Goal: Transaction & Acquisition: Purchase product/service

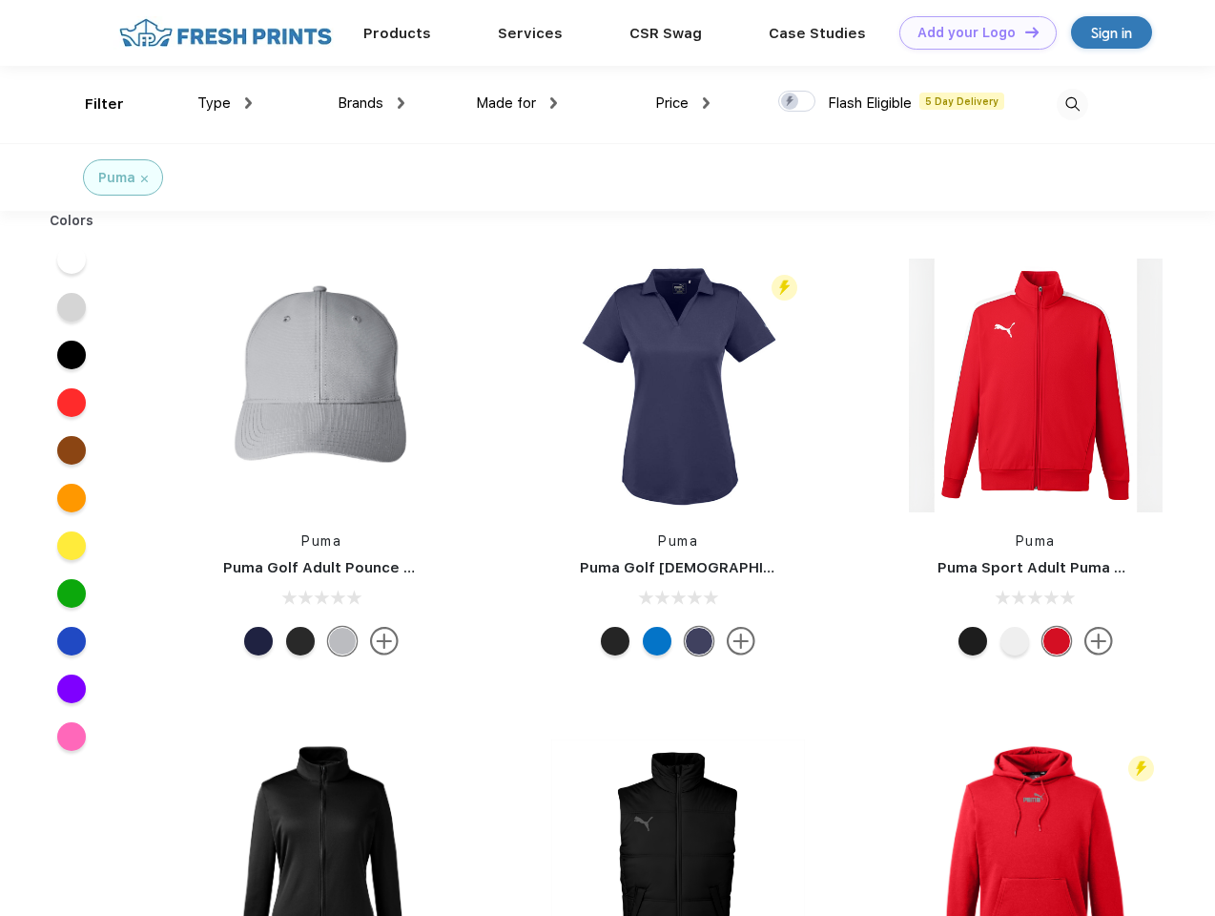
click at [971, 32] on link "Add your Logo Design Tool" at bounding box center [977, 32] width 157 height 33
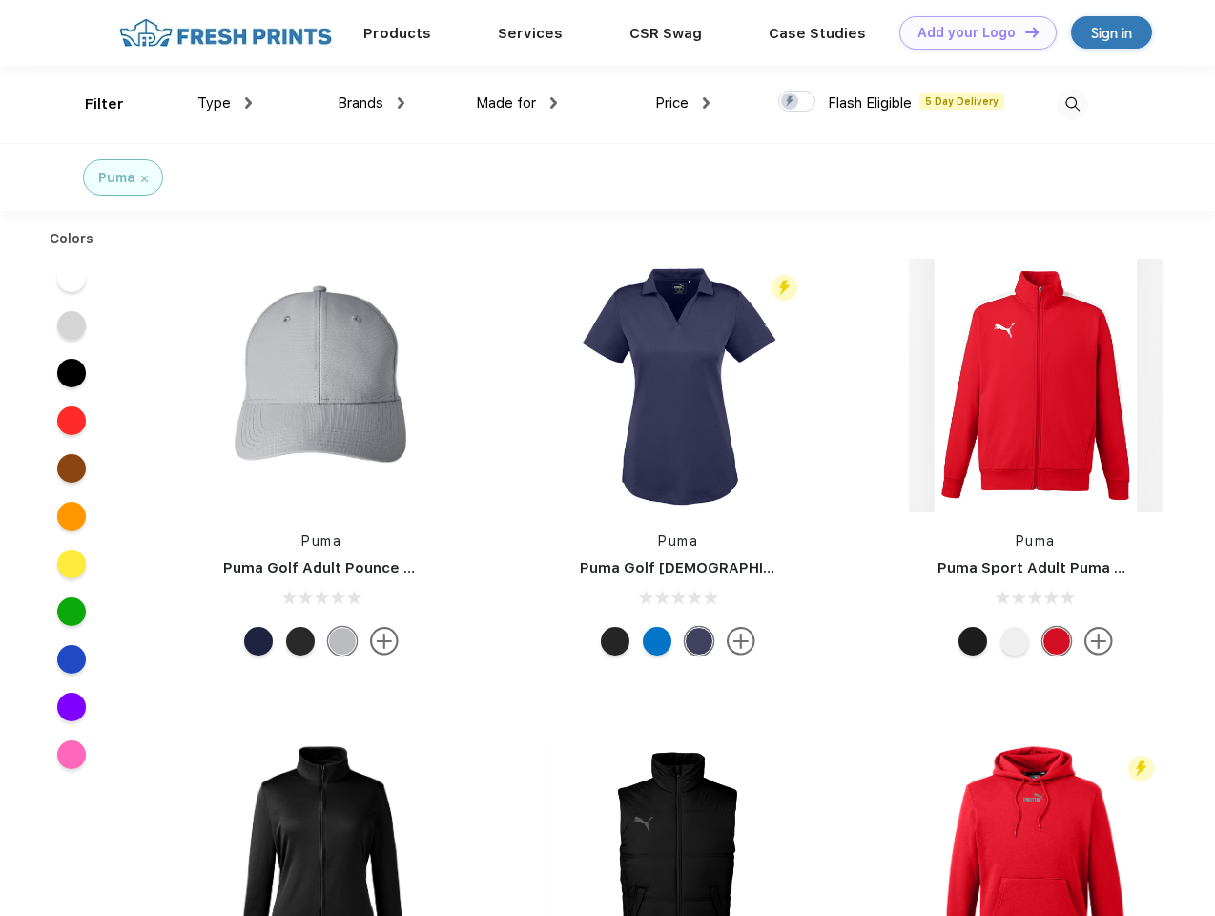
click at [0, 0] on div "Design Tool" at bounding box center [0, 0] width 0 height 0
click at [1023, 31] on link "Add your Logo Design Tool" at bounding box center [977, 32] width 157 height 33
click at [92, 104] on div "Filter" at bounding box center [104, 104] width 39 height 22
click at [225, 103] on span "Type" at bounding box center [213, 102] width 33 height 17
click at [371, 103] on span "Brands" at bounding box center [361, 102] width 46 height 17
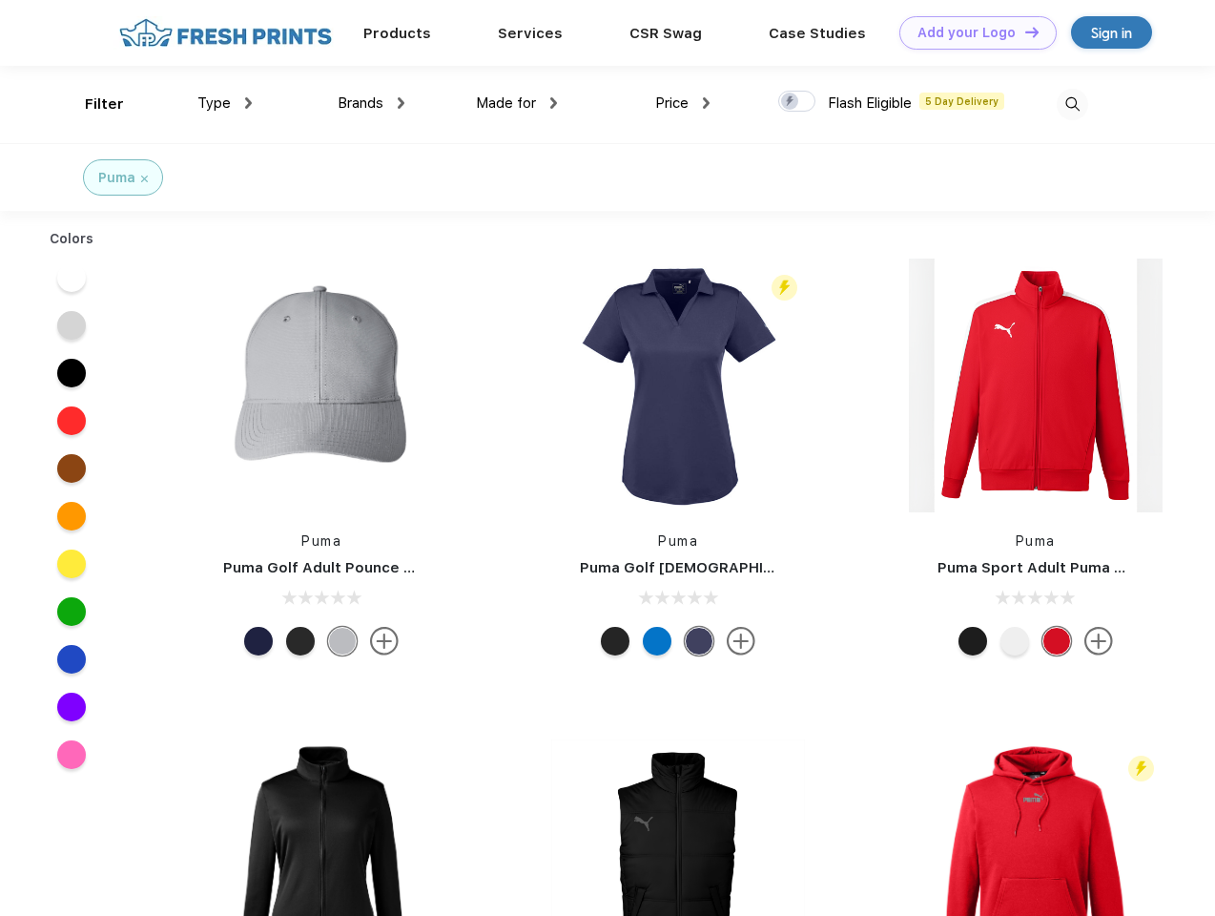
click at [517, 103] on span "Made for" at bounding box center [506, 102] width 60 height 17
click at [683, 103] on span "Price" at bounding box center [671, 102] width 33 height 17
click at [797, 102] on div at bounding box center [796, 101] width 37 height 21
click at [791, 102] on input "checkbox" at bounding box center [784, 96] width 12 height 12
click at [1072, 104] on img at bounding box center [1072, 104] width 31 height 31
